Goal: Information Seeking & Learning: Understand process/instructions

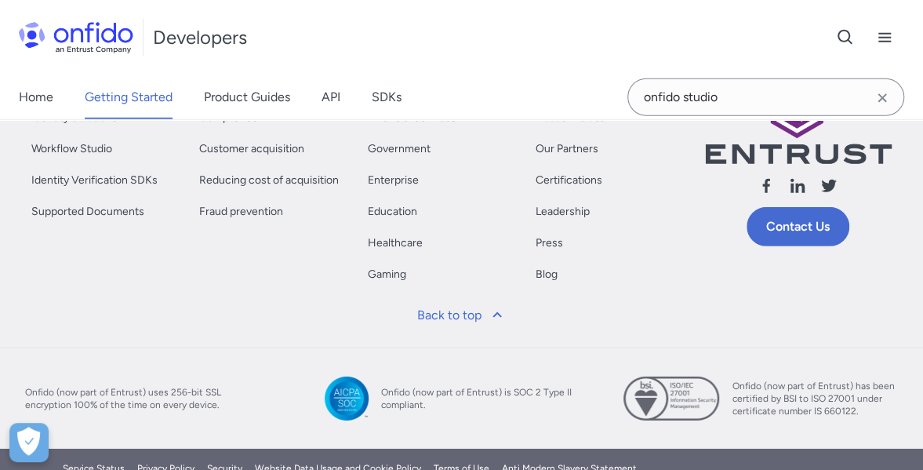
scroll to position [8690, 0]
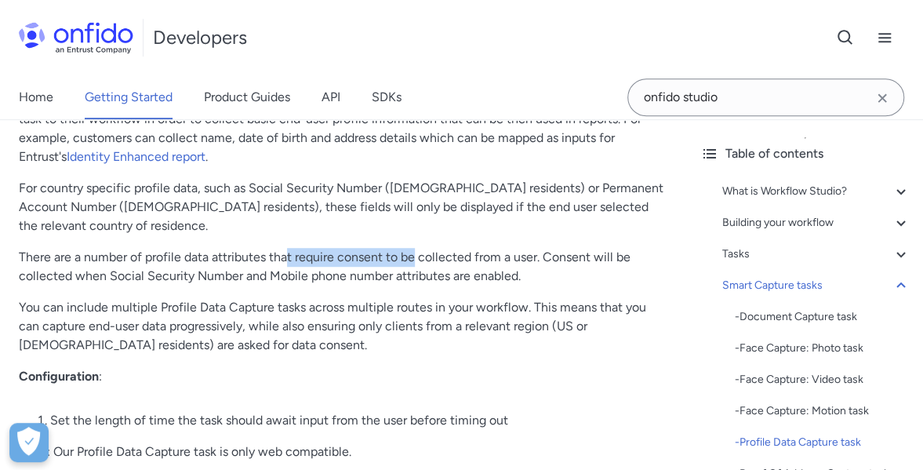
drag, startPoint x: 298, startPoint y: 233, endPoint x: 429, endPoint y: 229, distance: 131.1
click at [422, 248] on p "There are a number of profile data attributes that require consent to be collec…" at bounding box center [344, 267] width 650 height 38
click at [429, 248] on p "There are a number of profile data attributes that require consent to be collec…" at bounding box center [344, 267] width 650 height 38
drag, startPoint x: 475, startPoint y: 230, endPoint x: 519, endPoint y: 230, distance: 43.9
click at [518, 248] on p "There are a number of profile data attributes that require consent to be collec…" at bounding box center [344, 267] width 650 height 38
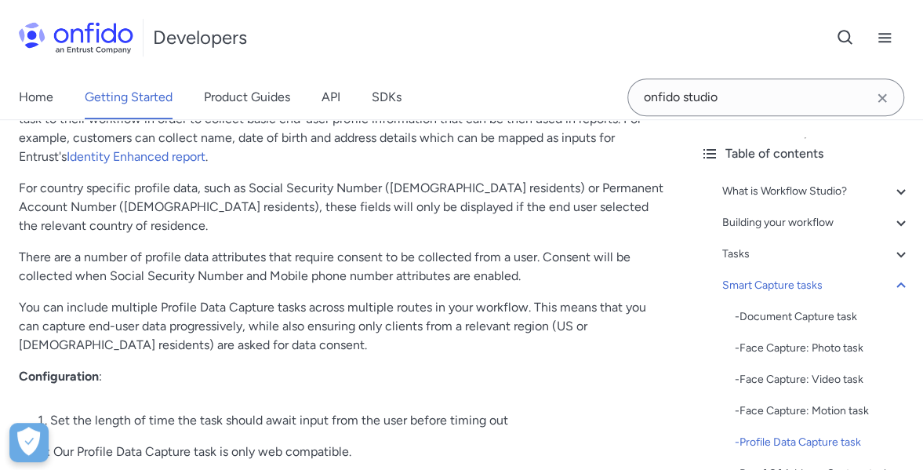
click at [523, 248] on p "There are a number of profile data attributes that require consent to be collec…" at bounding box center [344, 267] width 650 height 38
drag, startPoint x: 184, startPoint y: 249, endPoint x: 217, endPoint y: 249, distance: 33.0
click at [217, 249] on p "There are a number of profile data attributes that require consent to be collec…" at bounding box center [344, 267] width 650 height 38
click at [246, 249] on p "There are a number of profile data attributes that require consent to be collec…" at bounding box center [344, 267] width 650 height 38
drag, startPoint x: 202, startPoint y: 252, endPoint x: 355, endPoint y: 253, distance: 153.8
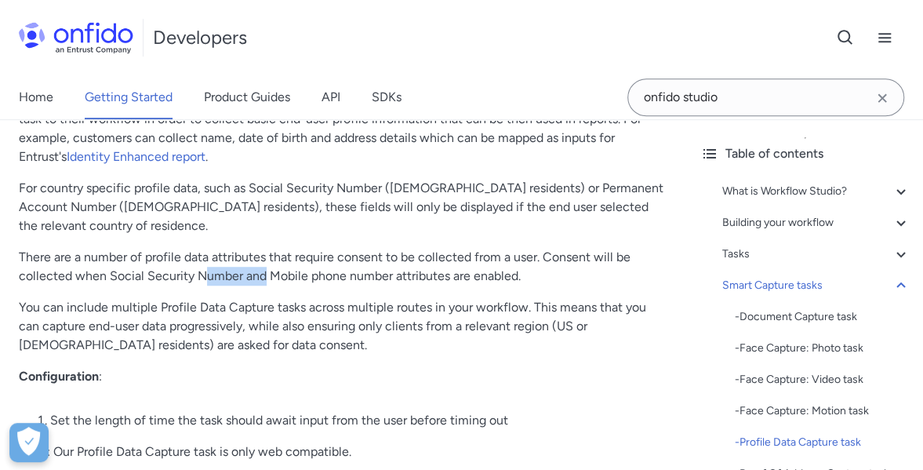
click at [338, 253] on p "There are a number of profile data attributes that require consent to be collec…" at bounding box center [344, 267] width 650 height 38
click at [370, 253] on p "There are a number of profile data attributes that require consent to be collec…" at bounding box center [344, 267] width 650 height 38
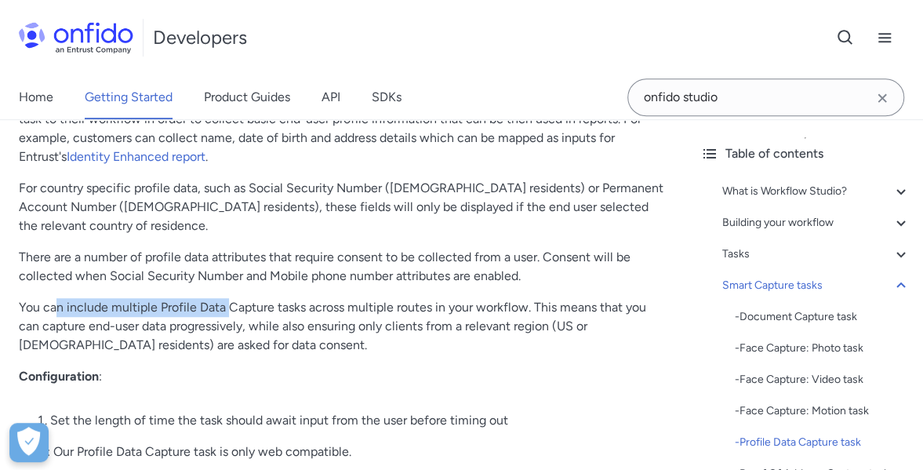
drag, startPoint x: 228, startPoint y: 289, endPoint x: 250, endPoint y: 289, distance: 22.0
click at [250, 298] on p "You can include multiple Profile Data Capture tasks across multiple routes in y…" at bounding box center [344, 326] width 650 height 56
click at [284, 298] on p "You can include multiple Profile Data Capture tasks across multiple routes in y…" at bounding box center [344, 326] width 650 height 56
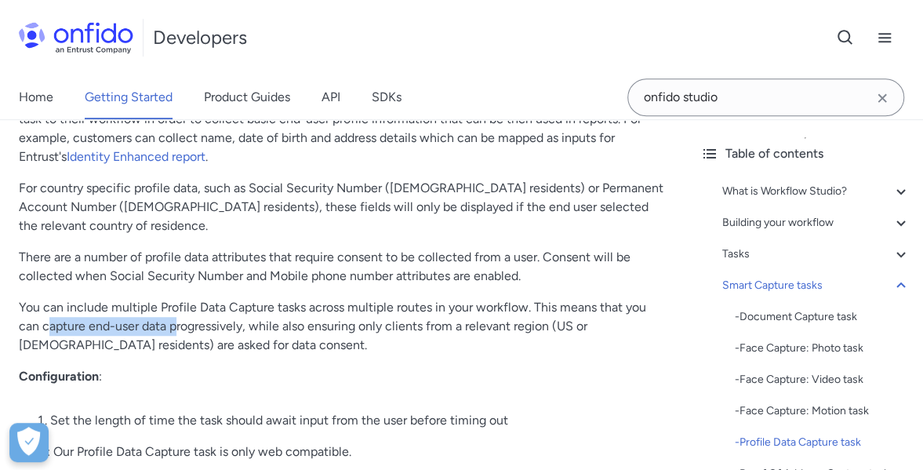
drag, startPoint x: 194, startPoint y: 303, endPoint x: 221, endPoint y: 303, distance: 27.5
click at [211, 303] on p "You can include multiple Profile Data Capture tasks across multiple routes in y…" at bounding box center [344, 326] width 650 height 56
click at [228, 303] on p "You can include multiple Profile Data Capture tasks across multiple routes in y…" at bounding box center [344, 326] width 650 height 56
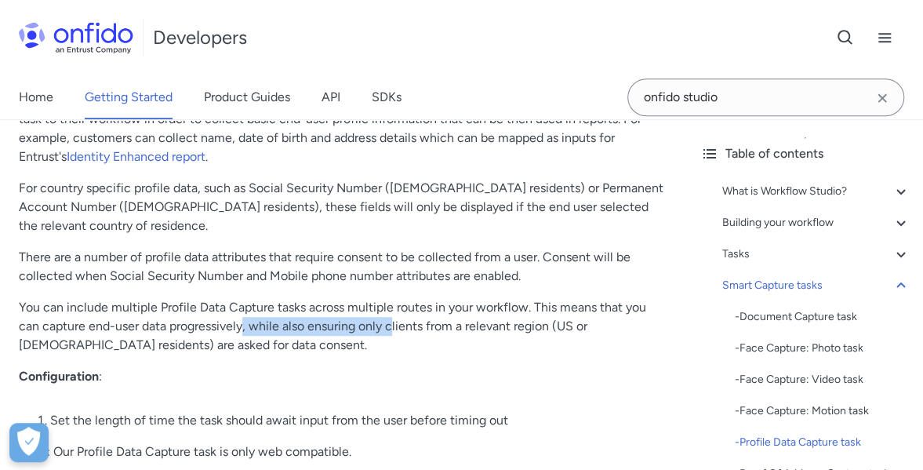
drag, startPoint x: 224, startPoint y: 300, endPoint x: 413, endPoint y: 305, distance: 189.2
click at [410, 304] on p "You can include multiple Profile Data Capture tasks across multiple routes in y…" at bounding box center [344, 326] width 650 height 56
click at [413, 305] on p "You can include multiple Profile Data Capture tasks across multiple routes in y…" at bounding box center [344, 326] width 650 height 56
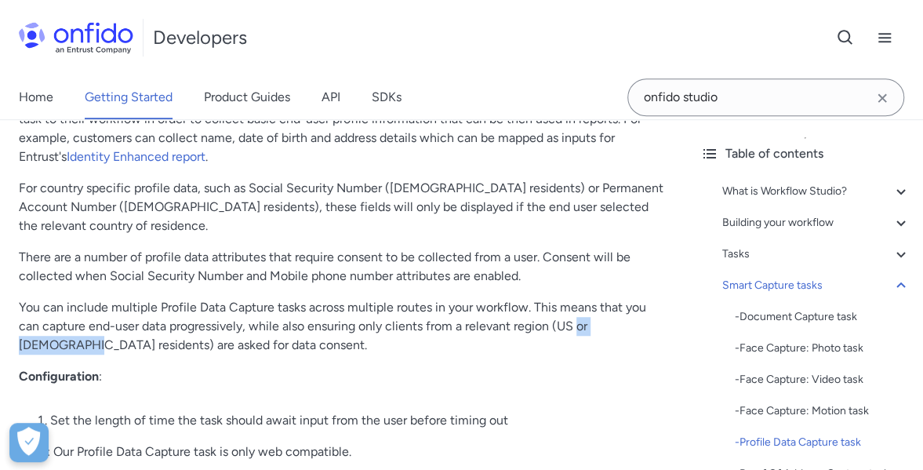
click at [626, 306] on p "You can include multiple Profile Data Capture tasks across multiple routes in y…" at bounding box center [344, 326] width 650 height 56
click at [627, 306] on p "You can include multiple Profile Data Capture tasks across multiple routes in y…" at bounding box center [344, 326] width 650 height 56
drag, startPoint x: 141, startPoint y: 327, endPoint x: 202, endPoint y: 327, distance: 60.4
click at [192, 327] on p "You can include multiple Profile Data Capture tasks across multiple routes in y…" at bounding box center [344, 326] width 650 height 56
click at [202, 327] on p "You can include multiple Profile Data Capture tasks across multiple routes in y…" at bounding box center [344, 326] width 650 height 56
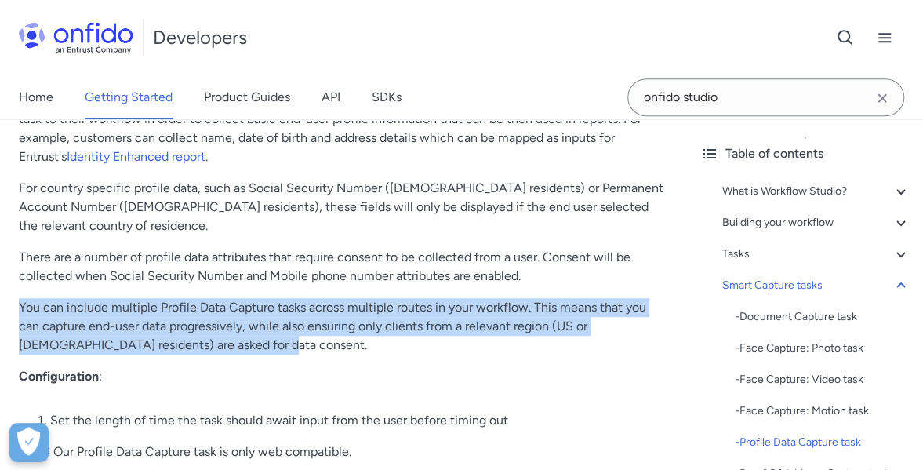
drag, startPoint x: 183, startPoint y: 321, endPoint x: 0, endPoint y: 285, distance: 186.3
click at [228, 298] on p "You can include multiple Profile Data Capture tasks across multiple routes in y…" at bounding box center [344, 326] width 650 height 56
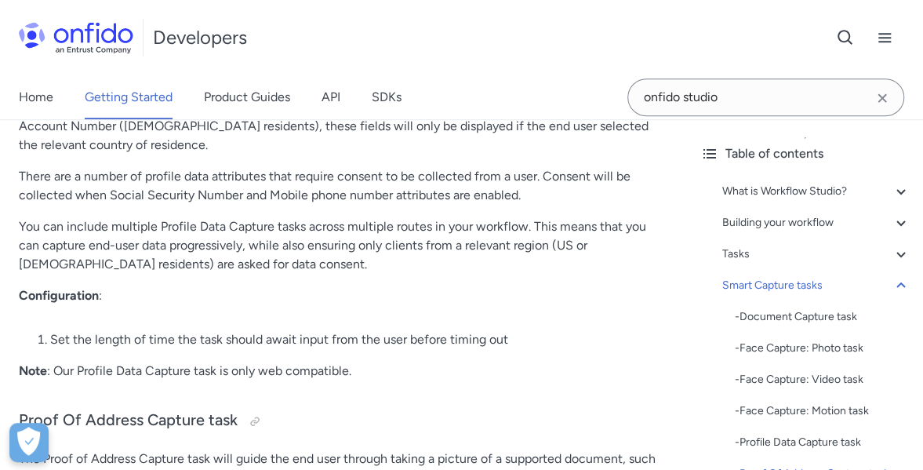
scroll to position [8768, 0]
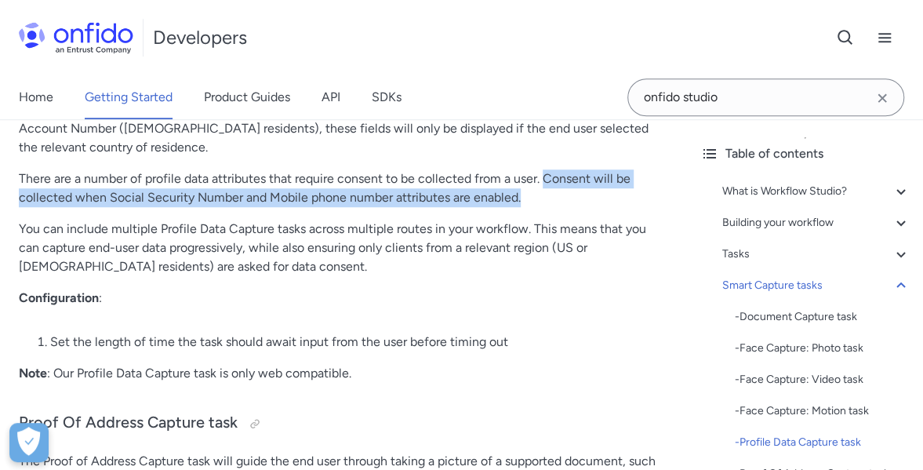
drag, startPoint x: 543, startPoint y: 157, endPoint x: 632, endPoint y: 176, distance: 90.6
click at [632, 176] on p "There are a number of profile data attributes that require consent to be collec…" at bounding box center [344, 188] width 650 height 38
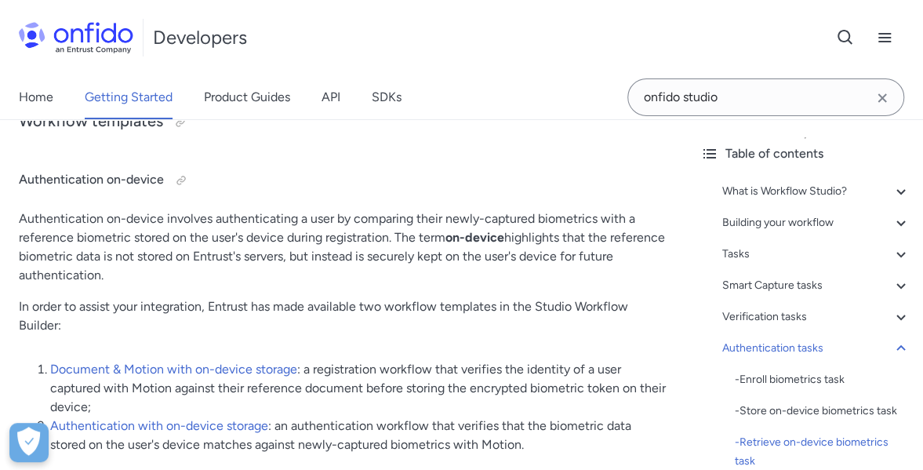
scroll to position [16466, 0]
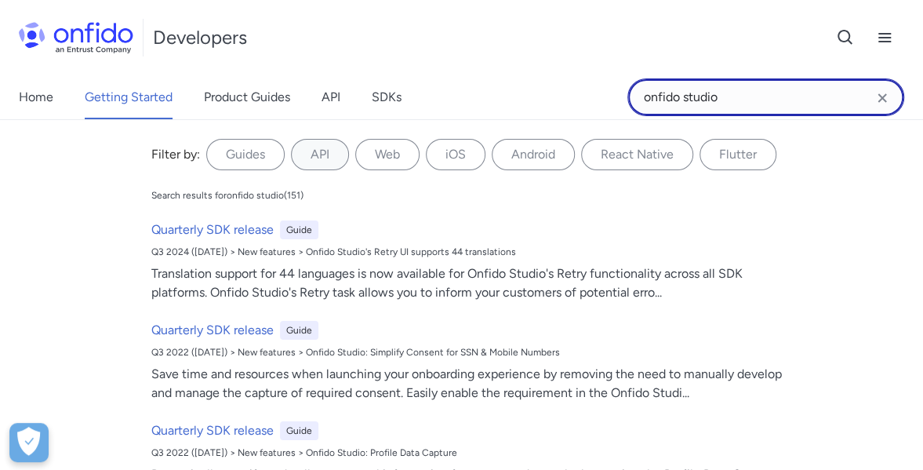
drag, startPoint x: 748, startPoint y: 93, endPoint x: 570, endPoint y: 90, distance: 178.9
click at [570, 90] on div "Home Getting Started Product Guides API SDKs onfido studio onfido studio Filter…" at bounding box center [461, 97] width 923 height 44
type input "consent"
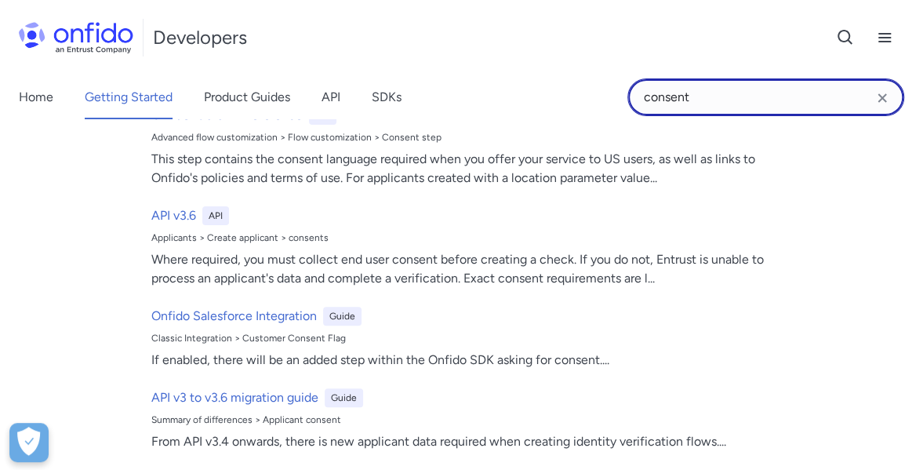
scroll to position [235, 0]
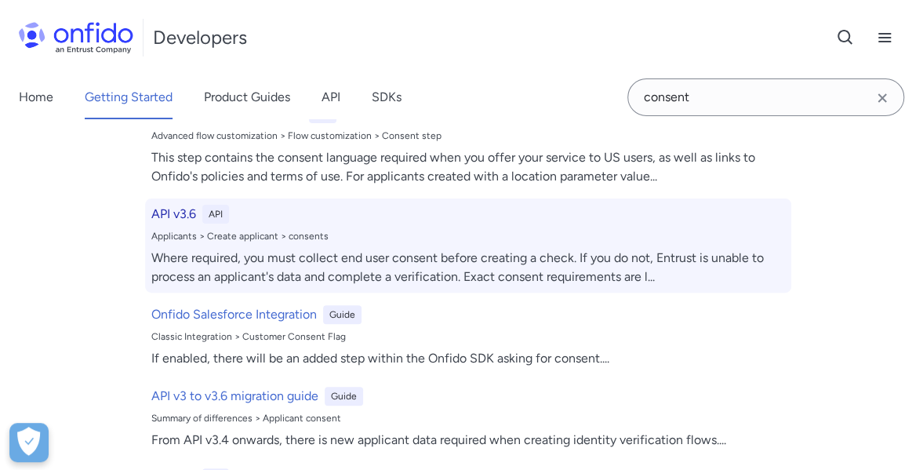
click at [346, 251] on div "Where required, you must collect end user consent before creating a check. If y…" at bounding box center [468, 268] width 634 height 38
select select "http"
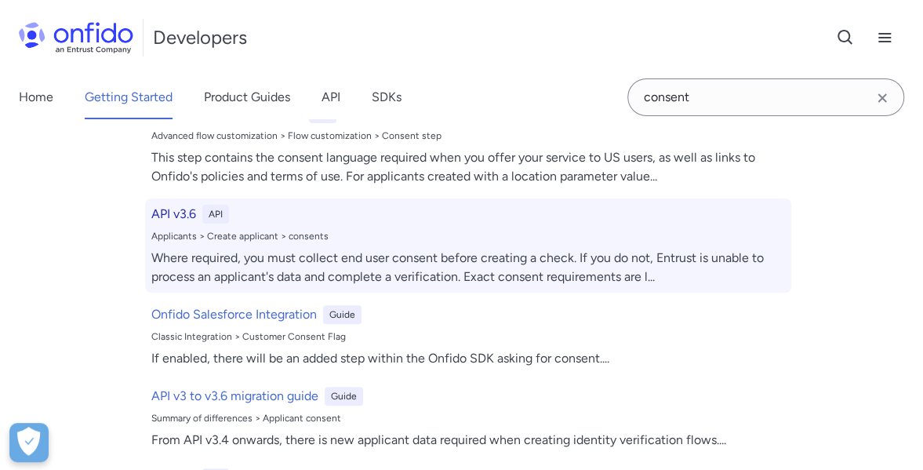
select select "http"
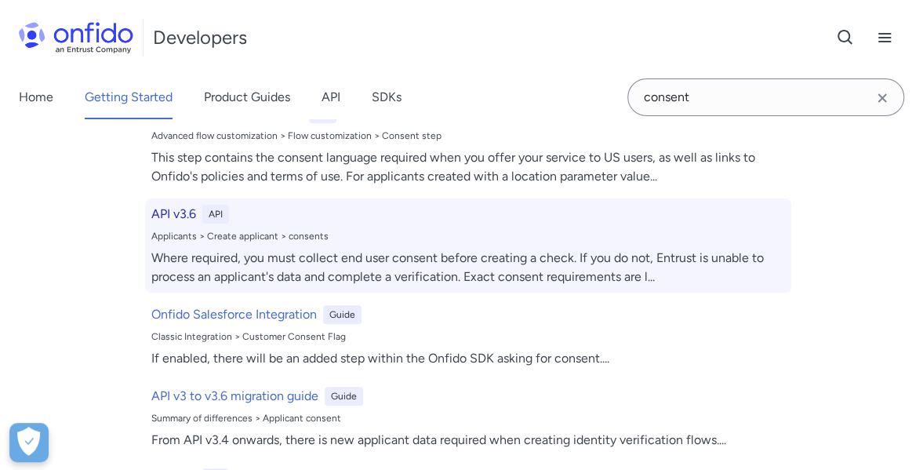
select select "http"
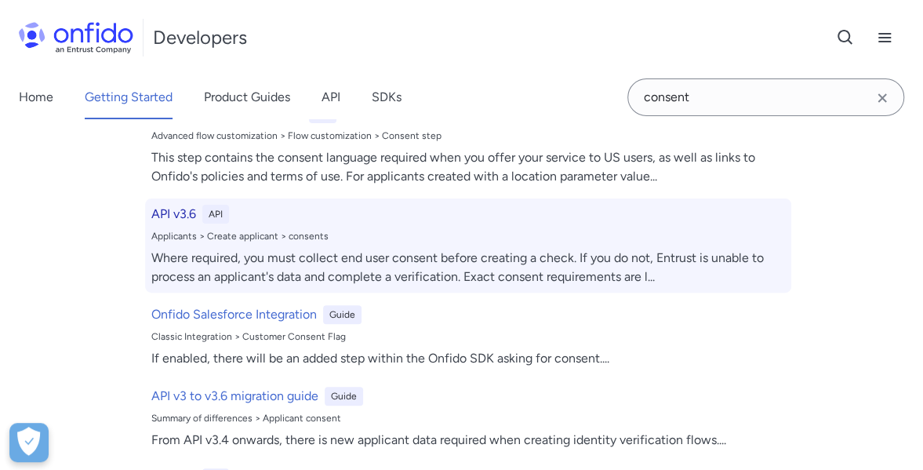
select select "http"
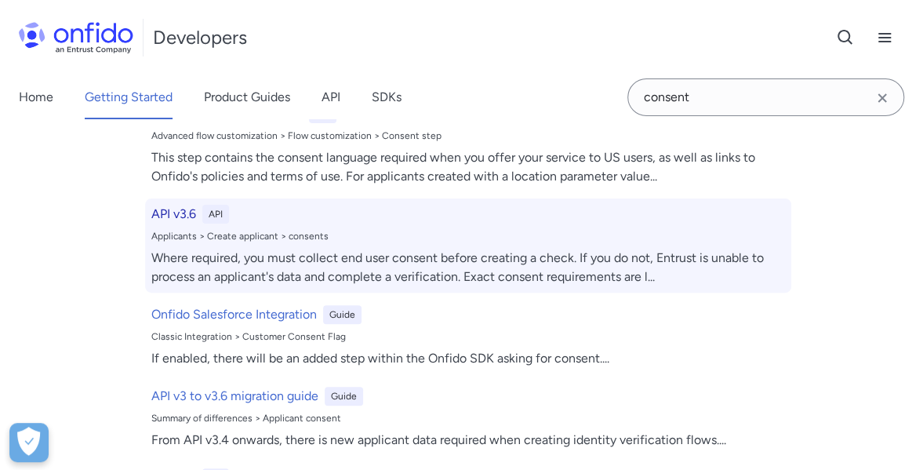
select select "http"
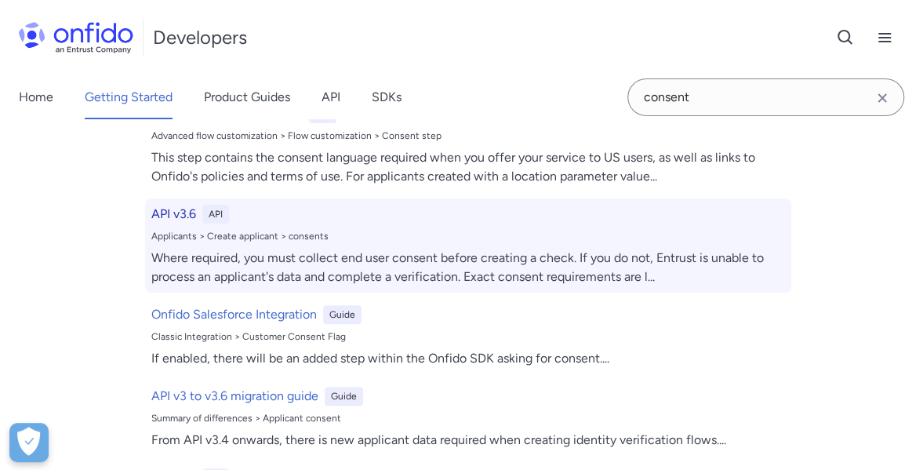
select select "http"
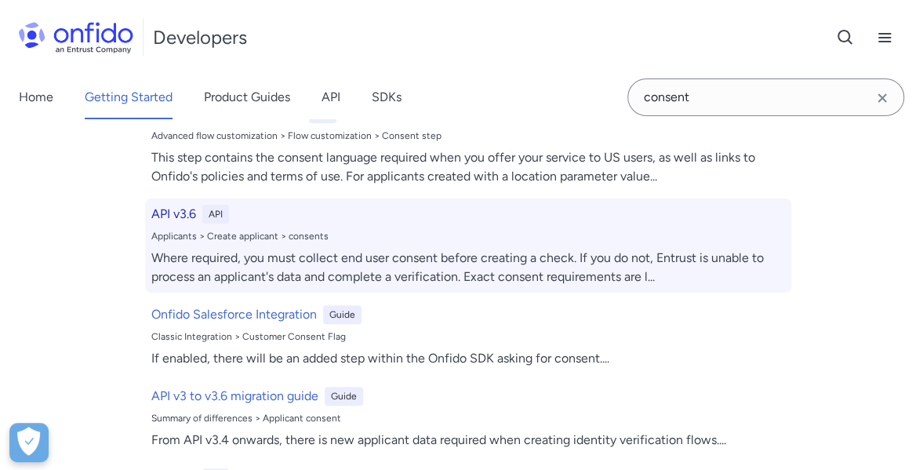
select select "http"
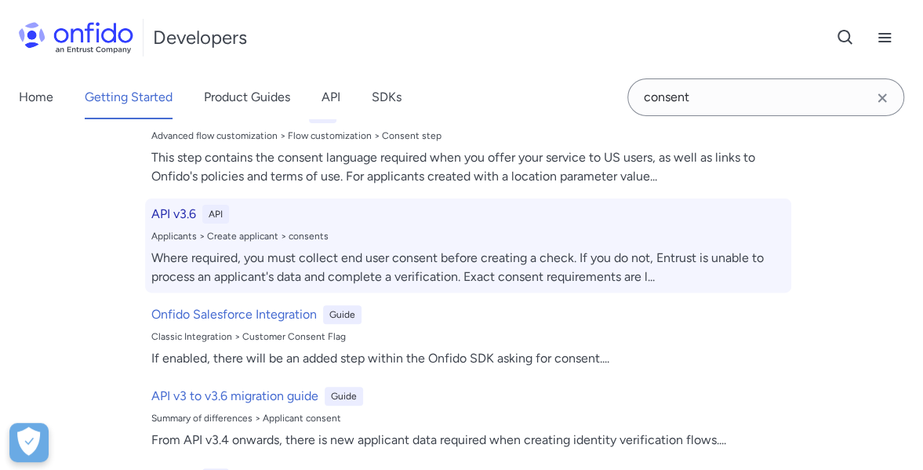
select select "http"
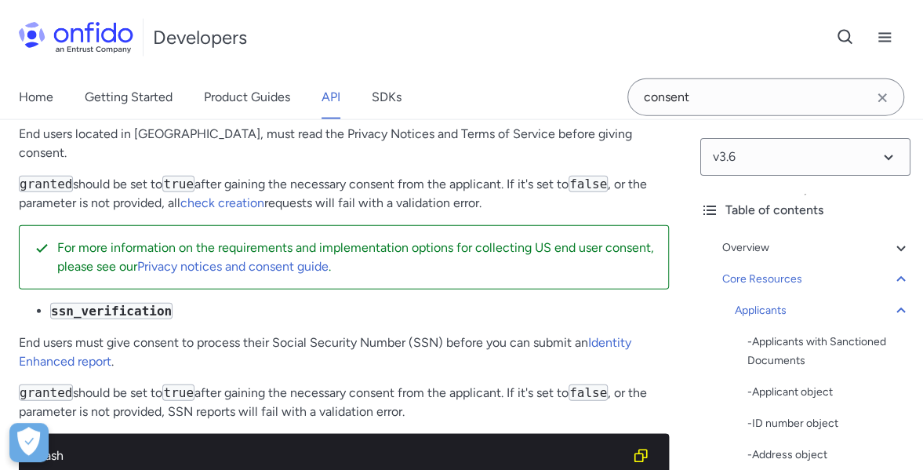
scroll to position [23779, 0]
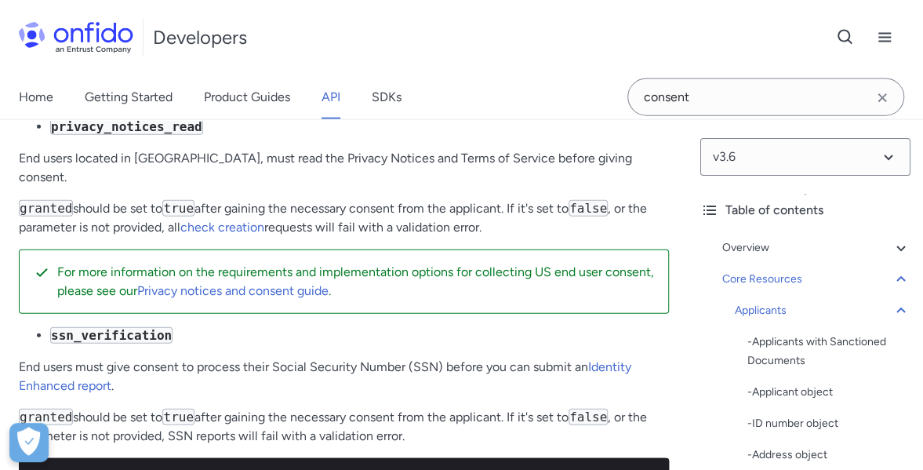
drag, startPoint x: 306, startPoint y: 293, endPoint x: 384, endPoint y: 294, distance: 78.5
click at [384, 41] on p "Where required, you must collect end user consent before creating a check. If y…" at bounding box center [344, 22] width 650 height 38
drag, startPoint x: 395, startPoint y: 295, endPoint x: 405, endPoint y: 296, distance: 9.4
click at [397, 41] on p "Where required, you must collect end user consent before creating a check. If y…" at bounding box center [344, 22] width 650 height 38
click at [420, 41] on p "Where required, you must collect end user consent before creating a check. If y…" at bounding box center [344, 22] width 650 height 38
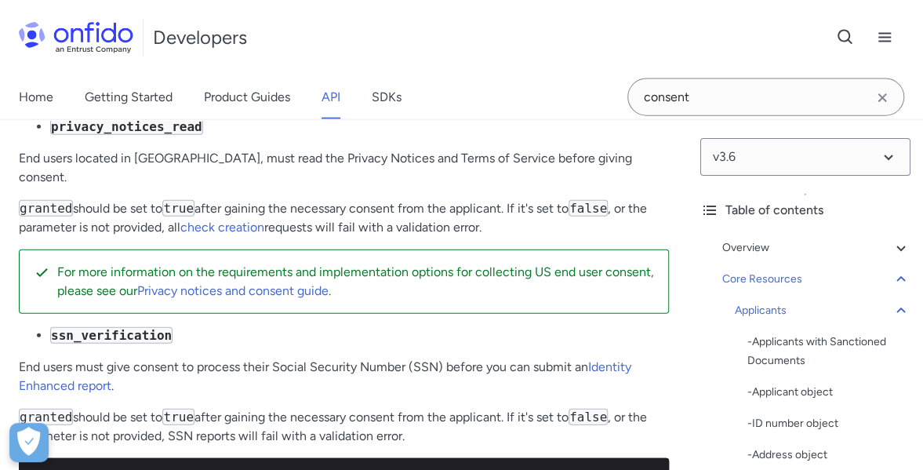
drag, startPoint x: 436, startPoint y: 297, endPoint x: 527, endPoint y: 299, distance: 91.0
click at [523, 41] on p "Where required, you must collect end user consent before creating a check. If y…" at bounding box center [344, 22] width 650 height 38
drag, startPoint x: 527, startPoint y: 299, endPoint x: 594, endPoint y: 299, distance: 66.7
click at [527, 41] on p "Where required, you must collect end user consent before creating a check. If y…" at bounding box center [344, 22] width 650 height 38
click at [595, 41] on p "Where required, you must collect end user consent before creating a check. If y…" at bounding box center [344, 22] width 650 height 38
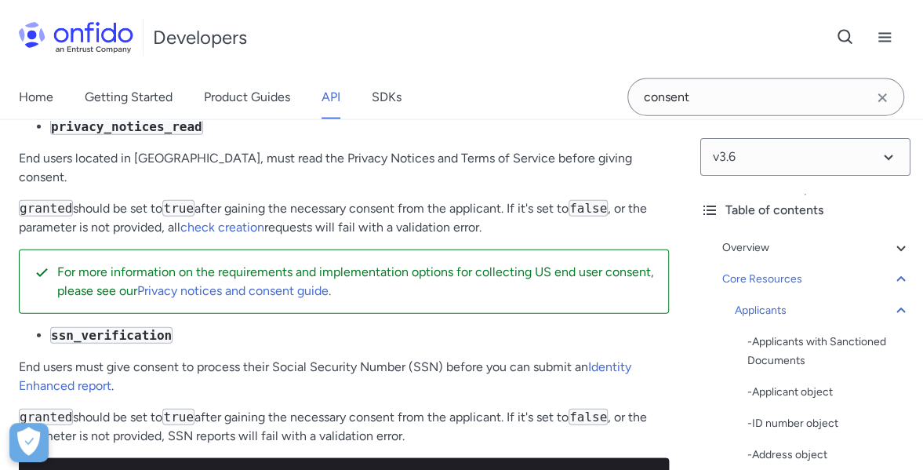
drag, startPoint x: 365, startPoint y: 296, endPoint x: 451, endPoint y: 293, distance: 86.3
click at [446, 41] on p "Where required, you must collect end user consent before creating a check. If y…" at bounding box center [344, 22] width 650 height 38
click at [451, 41] on p "Where required, you must collect end user consent before creating a check. If y…" at bounding box center [344, 22] width 650 height 38
drag, startPoint x: 457, startPoint y: 297, endPoint x: 544, endPoint y: 305, distance: 87.4
click at [532, 41] on p "Where required, you must collect end user consent before creating a check. If y…" at bounding box center [344, 22] width 650 height 38
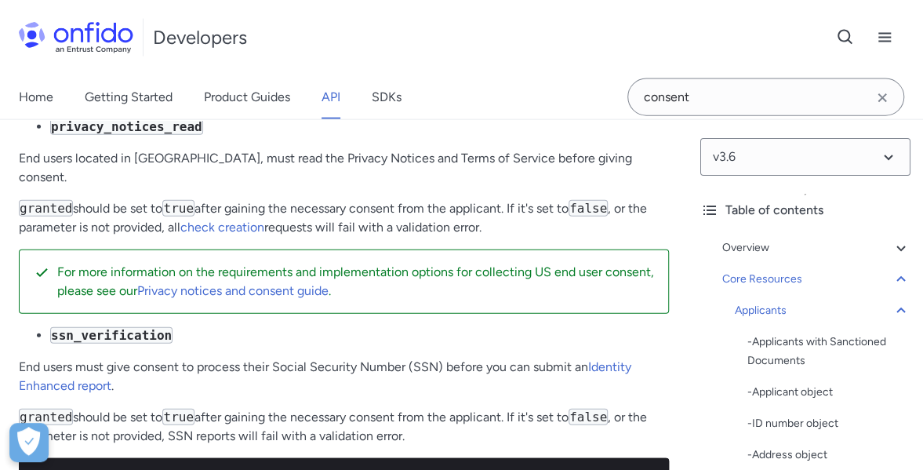
click at [548, 41] on p "Where required, you must collect end user consent before creating a check. If y…" at bounding box center [344, 22] width 650 height 38
drag, startPoint x: 49, startPoint y: 316, endPoint x: 345, endPoint y: 319, distance: 296.6
click at [333, 41] on p "Where required, you must collect end user consent before creating a check. If y…" at bounding box center [344, 22] width 650 height 38
click at [347, 41] on p "Where required, you must collect end user consent before creating a check. If y…" at bounding box center [344, 22] width 650 height 38
click at [342, 41] on p "Where required, you must collect end user consent before creating a check. If y…" at bounding box center [344, 22] width 650 height 38
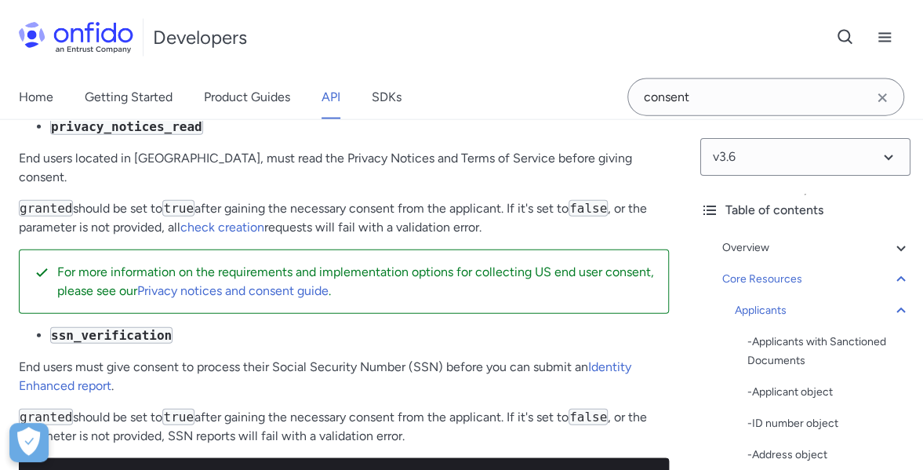
drag, startPoint x: 24, startPoint y: 352, endPoint x: 146, endPoint y: 349, distance: 121.6
click at [146, 105] on p "Exact consent requirements are linked to the location of the end user and the r…" at bounding box center [344, 79] width 650 height 52
click at [158, 105] on p "Exact consent requirements are linked to the location of the end user and the r…" at bounding box center [344, 79] width 650 height 52
drag, startPoint x: 177, startPoint y: 348, endPoint x: 267, endPoint y: 352, distance: 89.6
click at [256, 105] on p "Exact consent requirements are linked to the location of the end user and the r…" at bounding box center [344, 79] width 650 height 52
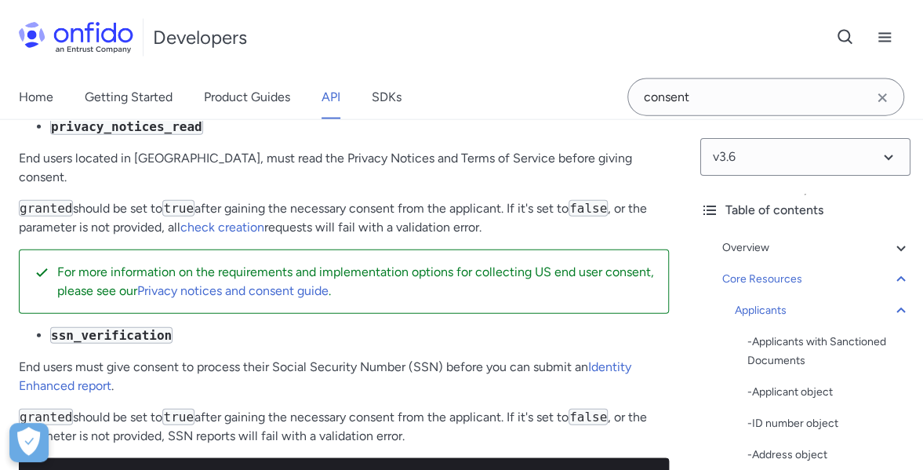
drag, startPoint x: 353, startPoint y: 350, endPoint x: 410, endPoint y: 351, distance: 56.5
click at [410, 105] on p "Exact consent requirements are linked to the location of the end user and the r…" at bounding box center [344, 79] width 650 height 52
drag, startPoint x: 408, startPoint y: 344, endPoint x: 501, endPoint y: 344, distance: 92.6
click at [490, 105] on p "Exact consent requirements are linked to the location of the end user and the r…" at bounding box center [344, 79] width 650 height 52
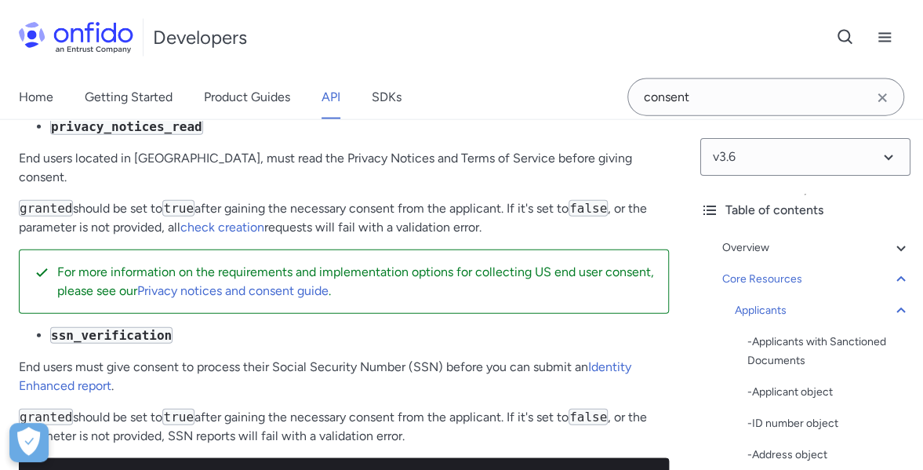
click at [502, 105] on p "Exact consent requirements are linked to the location of the end user and the r…" at bounding box center [344, 79] width 650 height 52
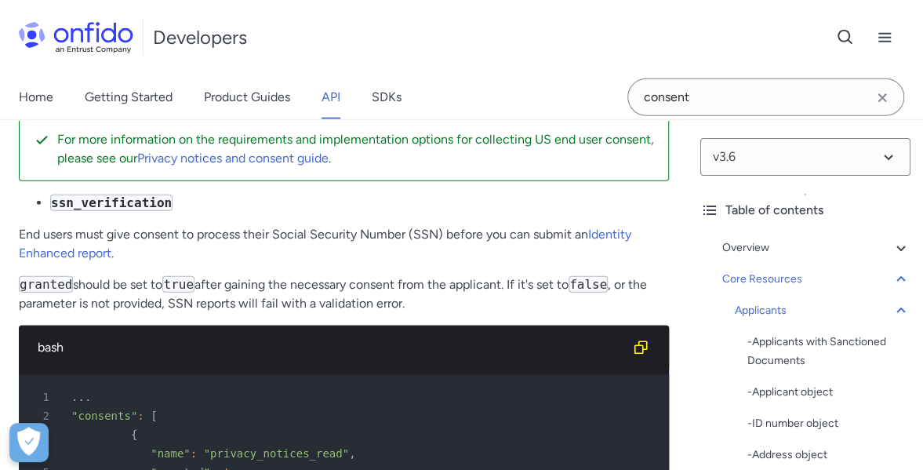
scroll to position [23936, 0]
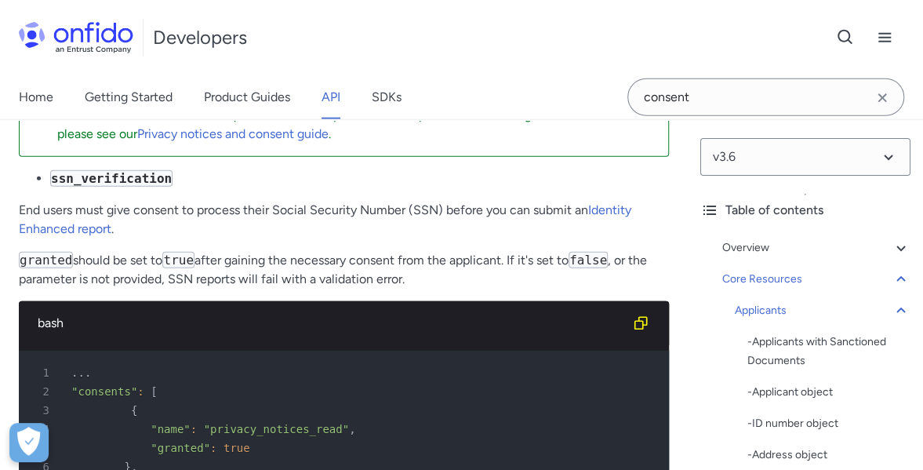
drag, startPoint x: 224, startPoint y: 291, endPoint x: 245, endPoint y: 291, distance: 21.2
click at [231, 30] on p "End users located in [GEOGRAPHIC_DATA], must read the Privacy Notices and Terms…" at bounding box center [344, 11] width 650 height 38
click at [249, 30] on p "End users located in [GEOGRAPHIC_DATA], must read the Privacy Notices and Terms…" at bounding box center [344, 11] width 650 height 38
drag, startPoint x: 35, startPoint y: 290, endPoint x: 212, endPoint y: 290, distance: 176.5
click at [212, 30] on p "End users located in [GEOGRAPHIC_DATA], must read the Privacy Notices and Terms…" at bounding box center [344, 11] width 650 height 38
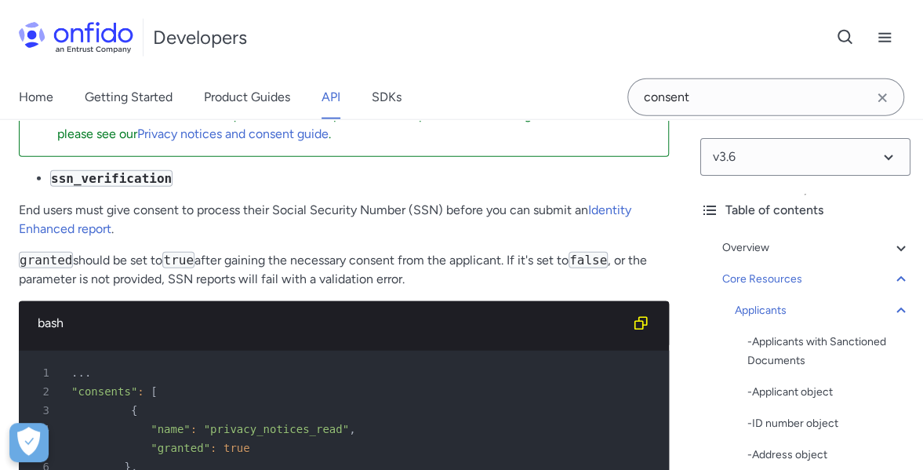
click at [212, 30] on p "End users located in [GEOGRAPHIC_DATA], must read the Privacy Notices and Terms…" at bounding box center [344, 11] width 650 height 38
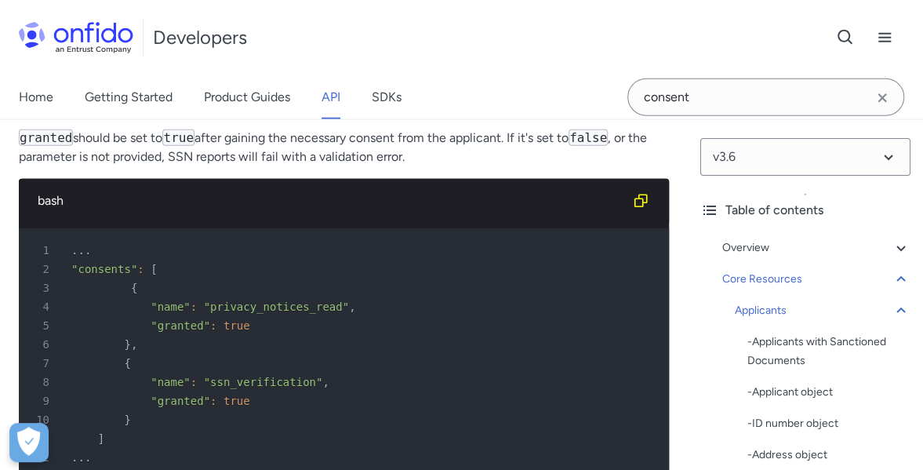
scroll to position [24092, 0]
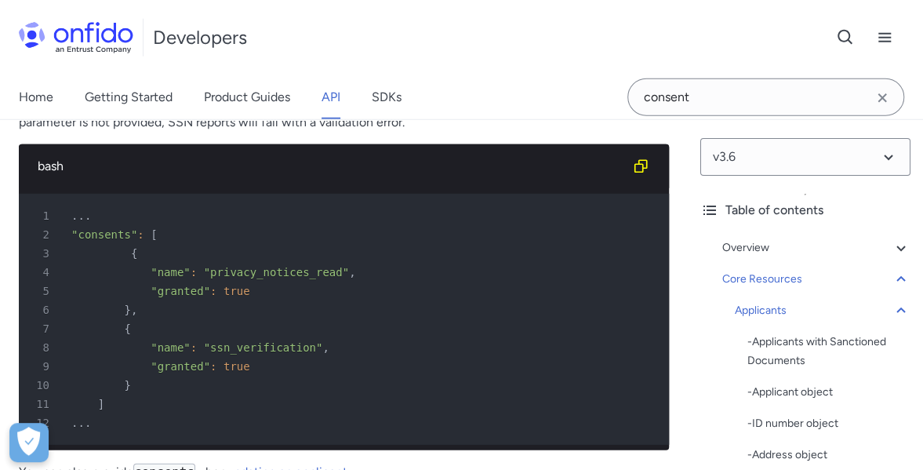
drag, startPoint x: 48, startPoint y: 282, endPoint x: 191, endPoint y: 282, distance: 142.8
click at [190, 31] on ul "ssn_verification" at bounding box center [344, 22] width 650 height 19
click at [191, 31] on li "ssn_verification" at bounding box center [359, 22] width 619 height 19
drag, startPoint x: 52, startPoint y: 322, endPoint x: 256, endPoint y: 316, distance: 204.1
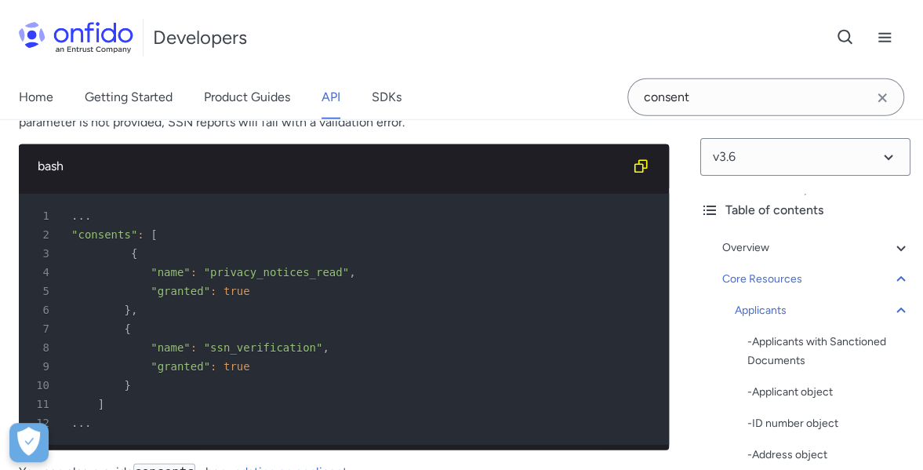
click at [257, 82] on p "End users must give consent to process their Social Security Number (SSN) befor…" at bounding box center [344, 63] width 650 height 38
drag, startPoint x: 199, startPoint y: 316, endPoint x: 385, endPoint y: 314, distance: 186.0
click at [383, 82] on p "End users must give consent to process their Social Security Number (SSN) befor…" at bounding box center [344, 63] width 650 height 38
click at [385, 82] on p "End users must give consent to process their Social Security Number (SSN) befor…" at bounding box center [344, 63] width 650 height 38
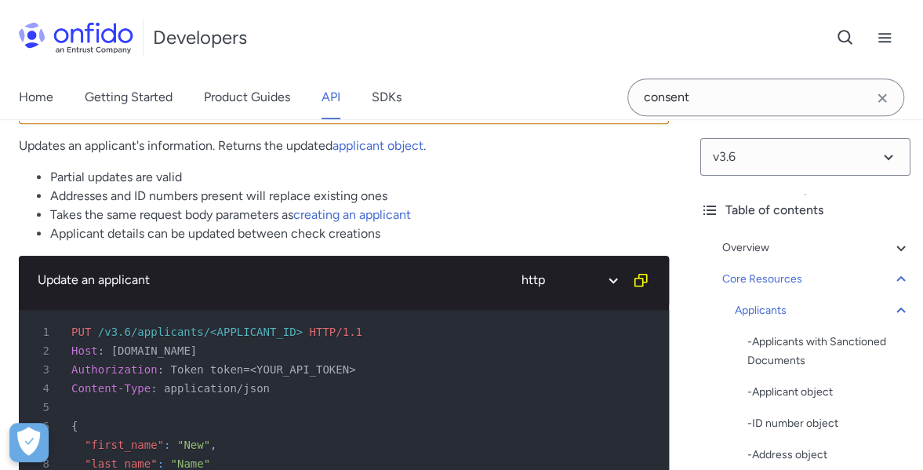
scroll to position [25426, 0]
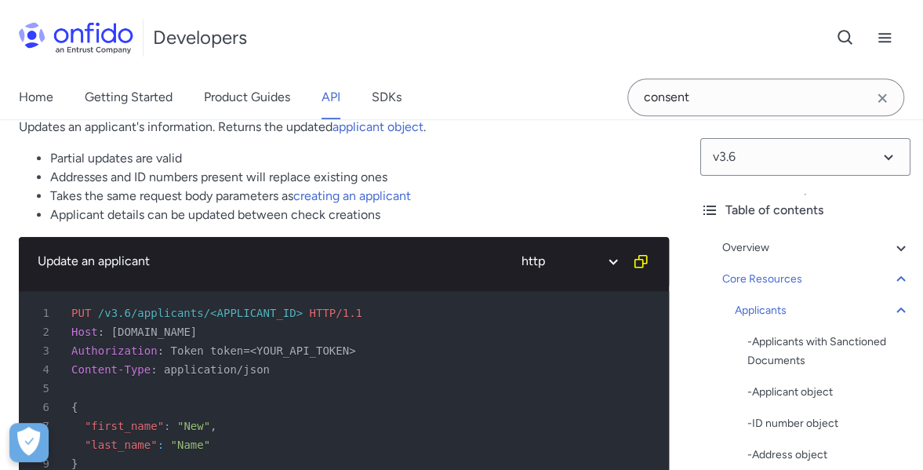
drag, startPoint x: 111, startPoint y: 349, endPoint x: 449, endPoint y: 341, distance: 337.5
click at [446, 92] on p "Using this endpoint in a live context will cause you to send personal data to E…" at bounding box center [356, 63] width 599 height 56
click at [453, 92] on p "Using this endpoint in a live context will cause you to send personal data to E…" at bounding box center [356, 63] width 599 height 56
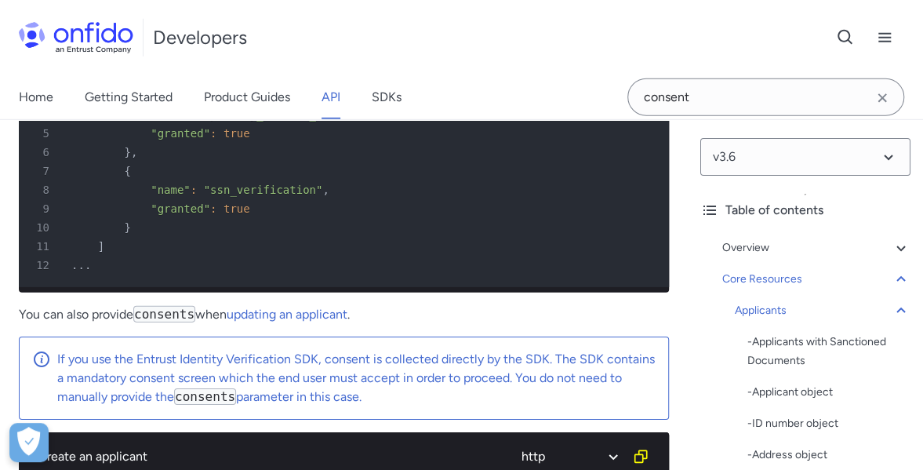
scroll to position [24171, 0]
